Goal: Task Accomplishment & Management: Manage account settings

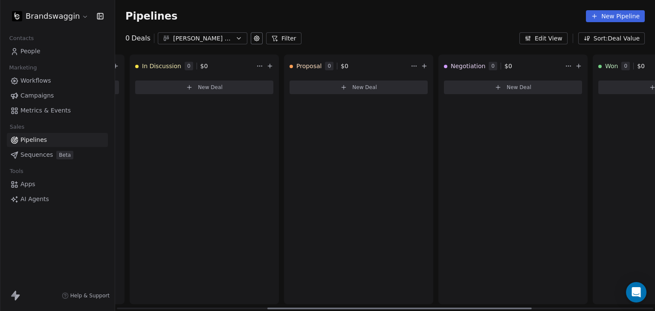
scroll to position [0, 307]
click at [203, 41] on div "[PERSON_NAME] Bulk Orders" at bounding box center [202, 38] width 59 height 9
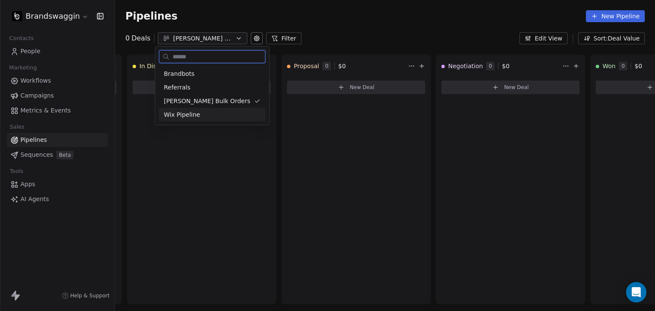
click at [191, 114] on span "Wix Pipeline" at bounding box center [182, 114] width 36 height 9
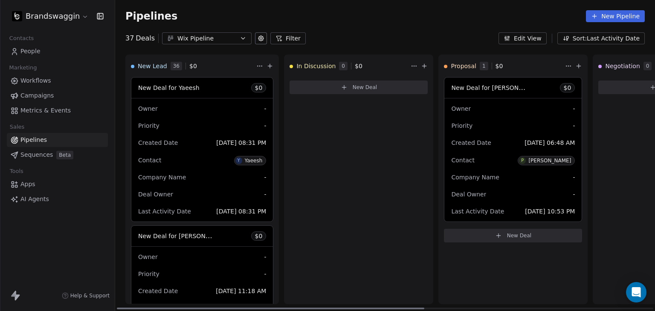
click at [208, 107] on div "Owner -" at bounding box center [202, 109] width 128 height 14
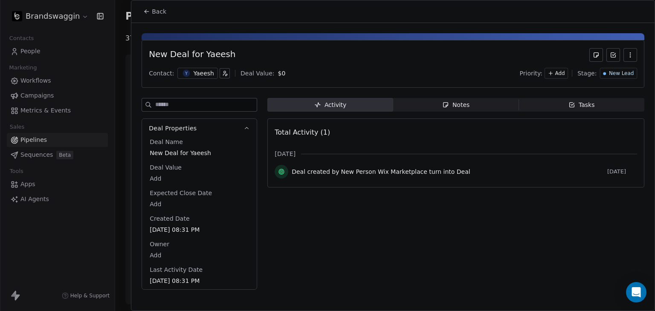
click at [583, 105] on div "Tasks" at bounding box center [582, 105] width 26 height 9
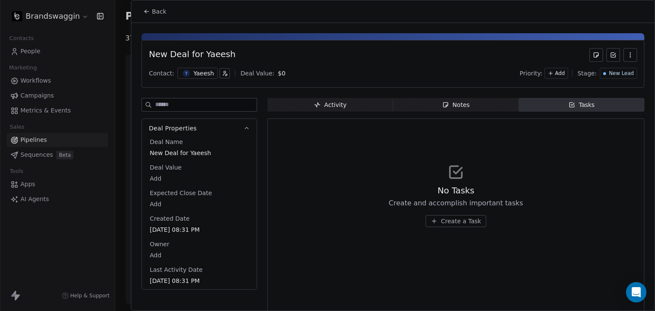
click at [457, 222] on span "Create a Task" at bounding box center [461, 221] width 40 height 9
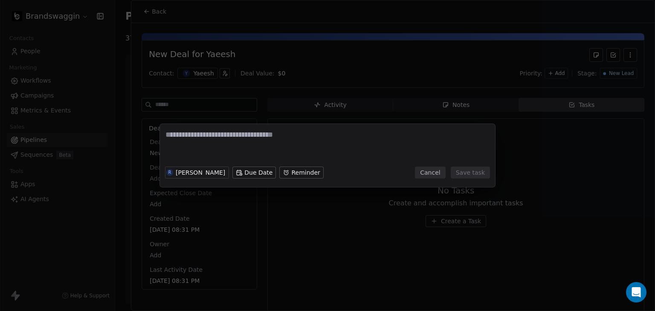
click at [255, 132] on textarea at bounding box center [327, 146] width 324 height 33
click at [438, 174] on button "Cancel" at bounding box center [430, 173] width 30 height 12
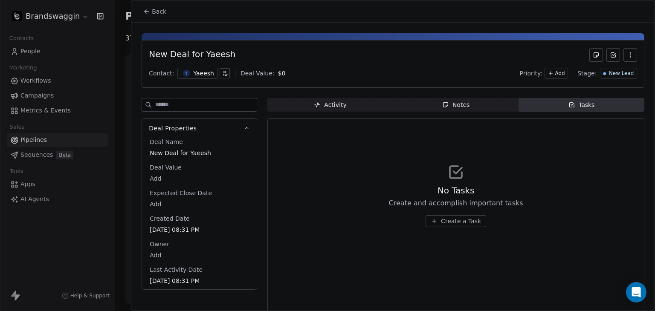
click at [627, 52] on icon "button" at bounding box center [630, 55] width 7 height 7
click at [326, 105] on div "Activity" at bounding box center [330, 105] width 32 height 9
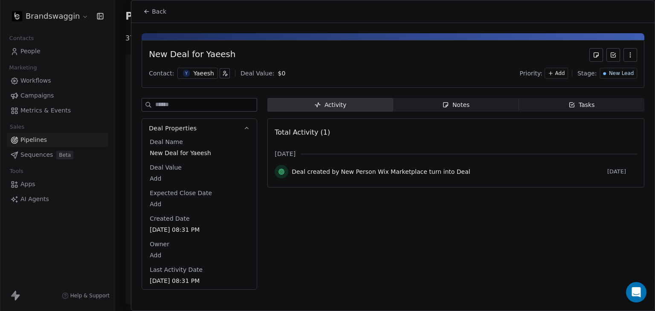
click at [418, 170] on span "New Person Wix Marketplace turn into Deal" at bounding box center [405, 172] width 129 height 9
click at [150, 8] on button "Back" at bounding box center [154, 11] width 33 height 15
